Goal: Information Seeking & Learning: Learn about a topic

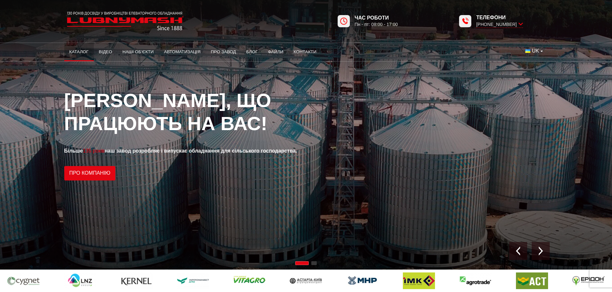
click at [82, 52] on link "Каталог" at bounding box center [79, 52] width 30 height 14
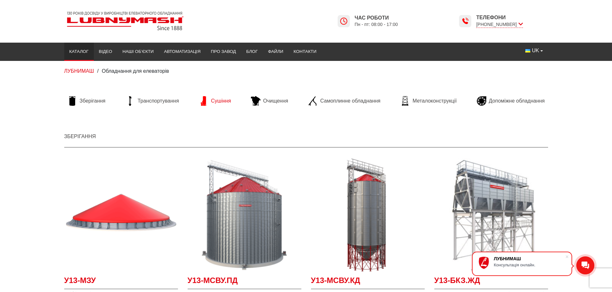
click at [216, 102] on span "Сушіння" at bounding box center [221, 101] width 20 height 7
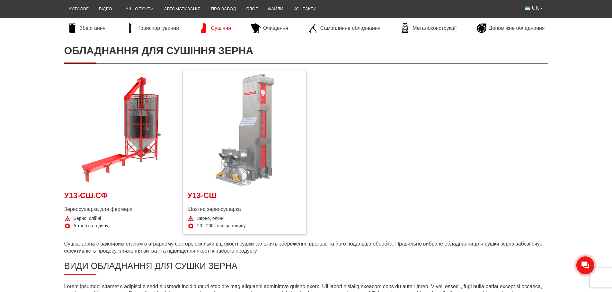
scroll to position [96, 0]
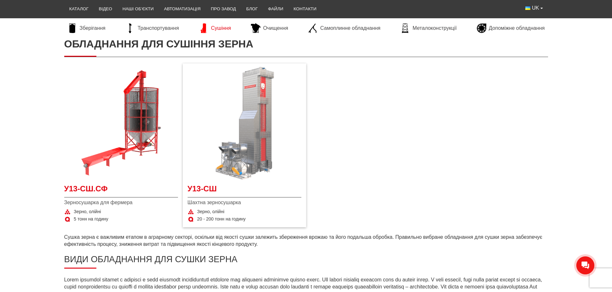
click at [250, 136] on img at bounding box center [244, 124] width 114 height 114
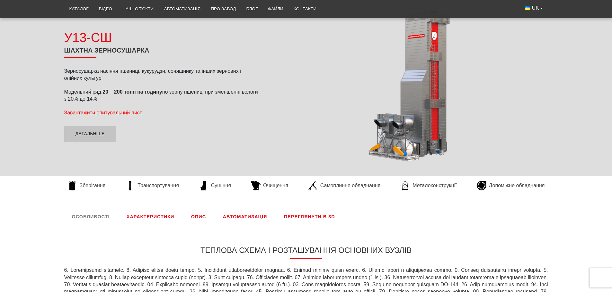
scroll to position [96, 0]
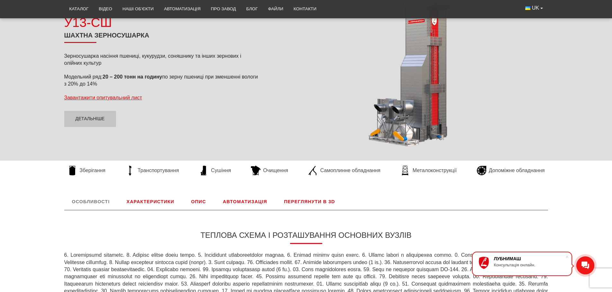
click at [155, 200] on link "Характеристики" at bounding box center [150, 202] width 63 height 17
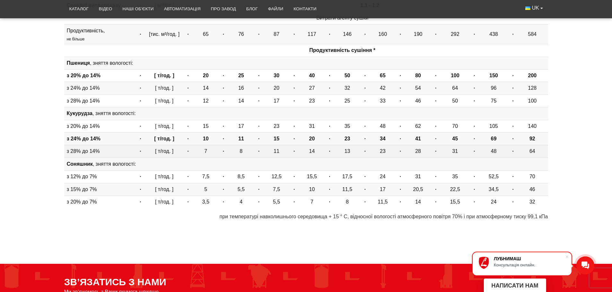
scroll to position [492, 0]
